Goal: Go to known website

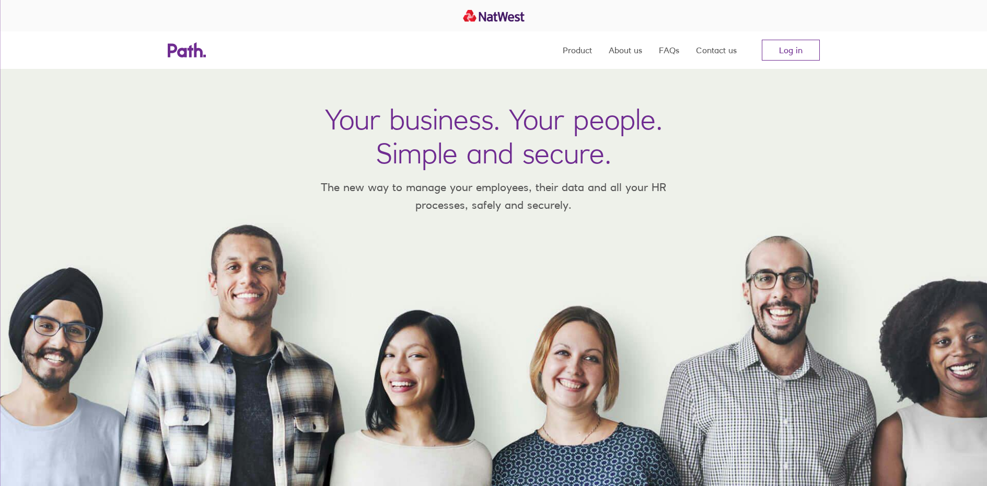
click at [789, 61] on nav "Product About us FAQs Contact us Log in" at bounding box center [691, 50] width 257 height 38
click at [786, 55] on link "Log in" at bounding box center [791, 50] width 58 height 21
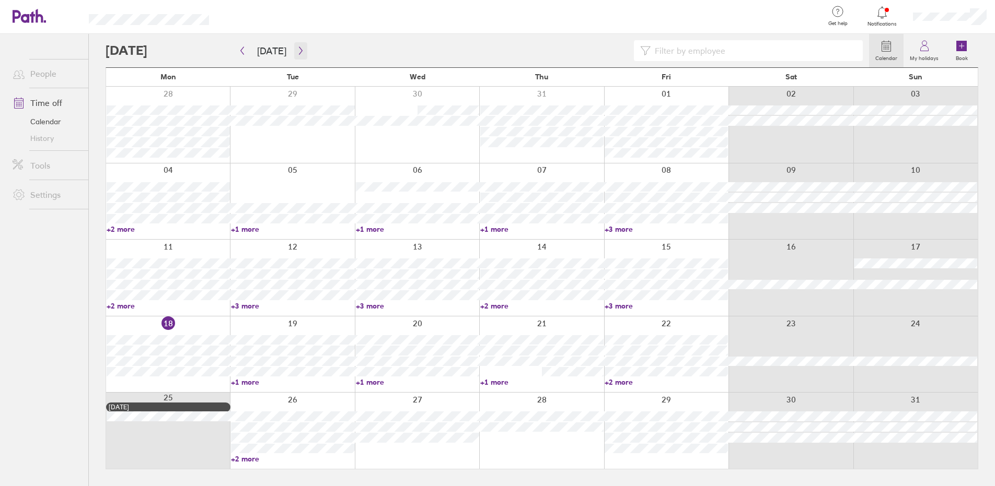
click at [300, 53] on icon "button" at bounding box center [301, 50] width 8 height 8
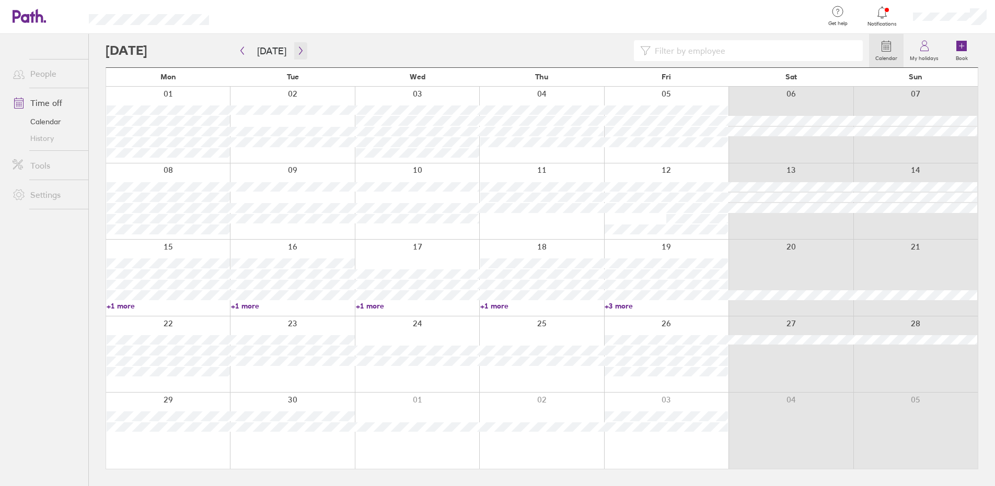
click at [298, 52] on icon "button" at bounding box center [301, 50] width 8 height 8
